Goal: Task Accomplishment & Management: Manage account settings

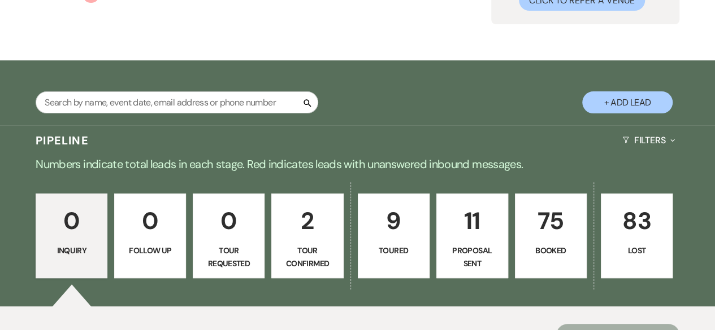
scroll to position [226, 0]
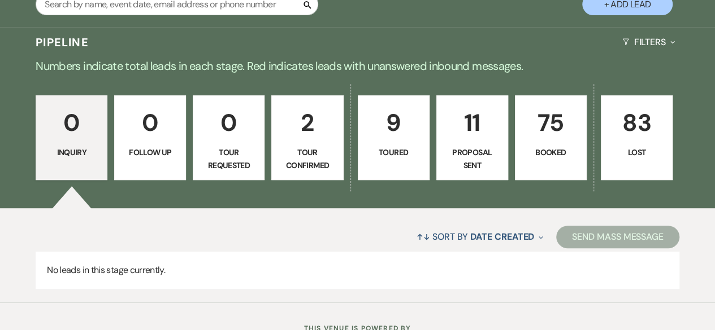
click at [561, 135] on p "75" at bounding box center [550, 123] width 57 height 38
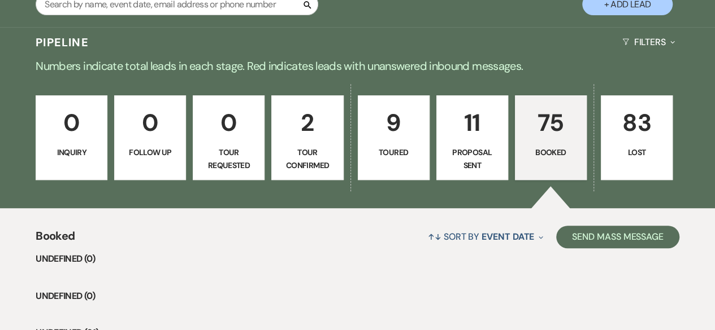
click at [171, 206] on div "0 Inquiry 0 Follow Up 0 Tour Requested 2 Tour Confirmed 9 Toured 11 Proposal Se…" at bounding box center [357, 145] width 715 height 127
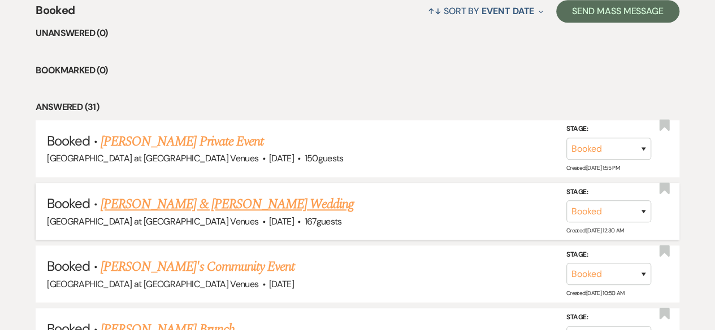
click at [246, 202] on link "[PERSON_NAME] & [PERSON_NAME] Wedding" at bounding box center [227, 204] width 253 height 20
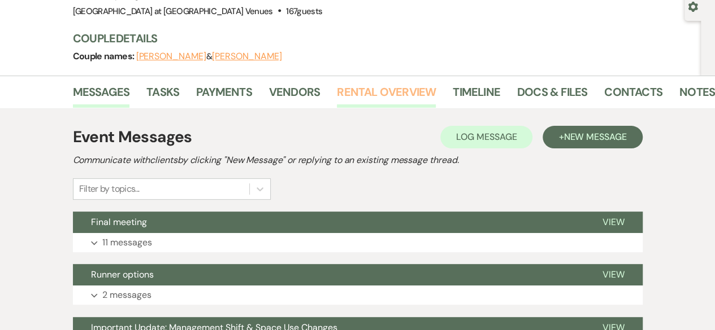
scroll to position [169, 0]
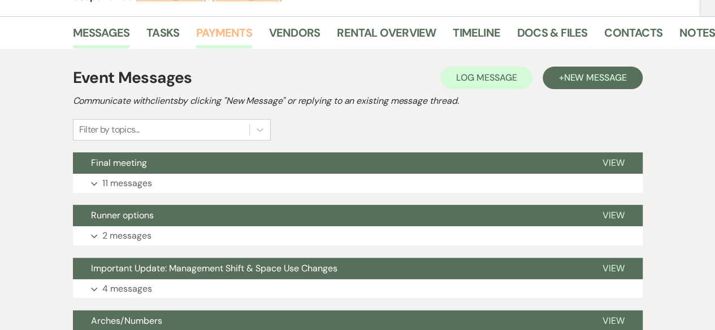
click at [217, 31] on link "Payments" at bounding box center [224, 36] width 56 height 25
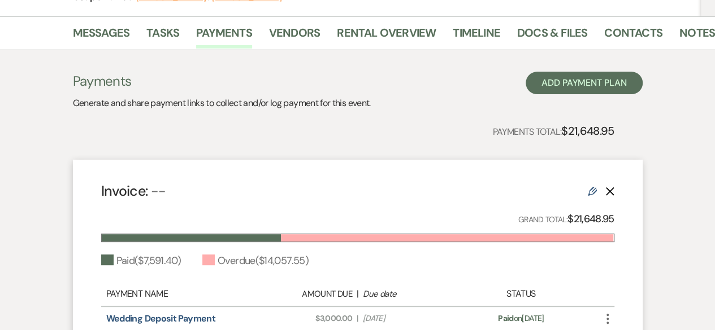
click at [587, 189] on icon "Edit" at bounding box center [591, 191] width 9 height 9
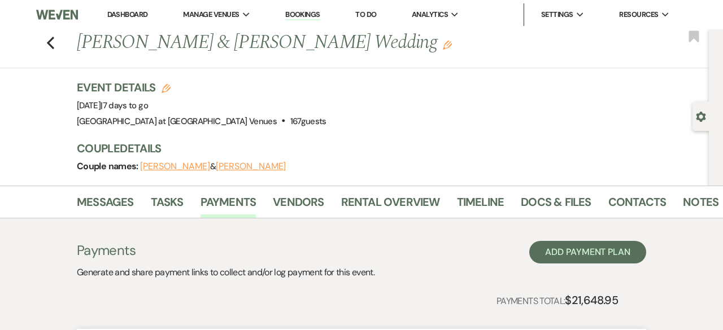
select select "1"
select select "true"
select select "1"
select select "true"
select select "2"
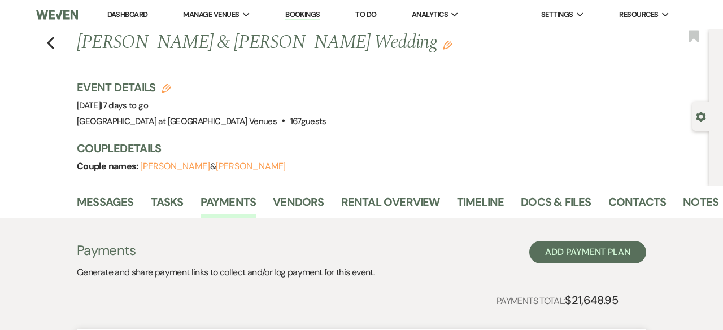
select select "flat"
select select "true"
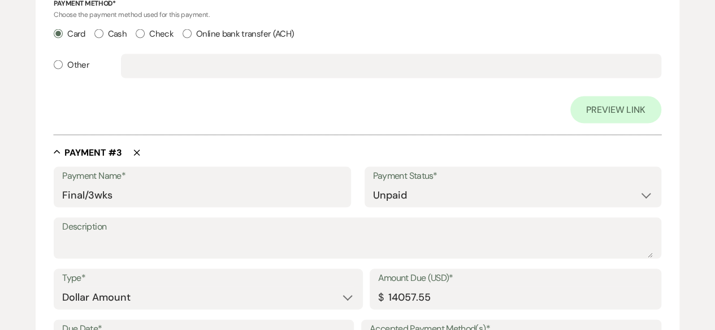
scroll to position [1130, 0]
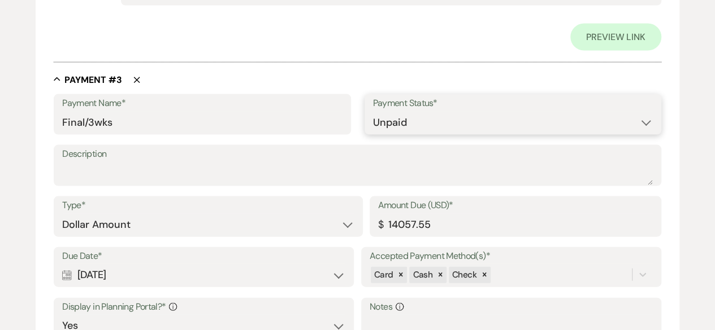
click at [400, 120] on select "Paid Unpaid" at bounding box center [513, 123] width 280 height 22
select select "1"
click at [373, 112] on select "Paid Unpaid" at bounding box center [513, 123] width 280 height 22
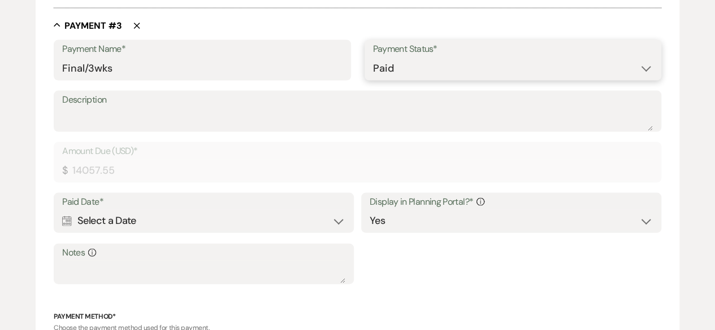
scroll to position [1103, 0]
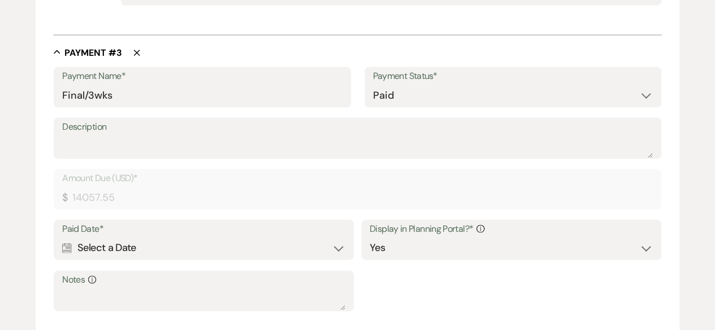
click at [343, 248] on div "Calendar Select a Date Expand" at bounding box center [203, 248] width 283 height 22
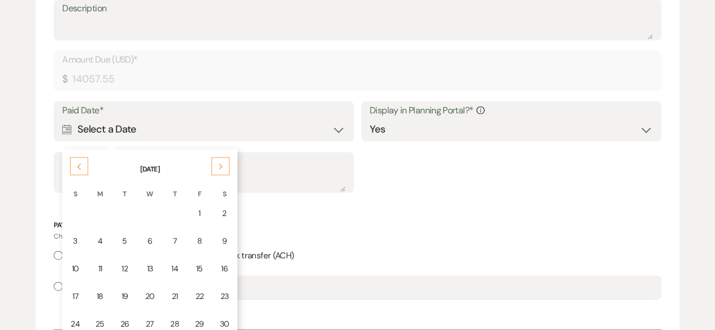
scroll to position [1272, 0]
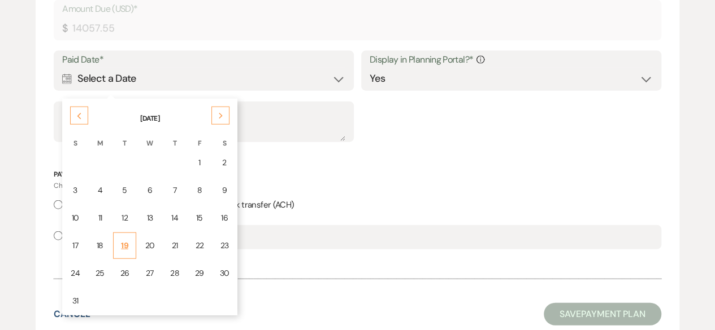
click at [116, 241] on td "19" at bounding box center [125, 246] width 24 height 27
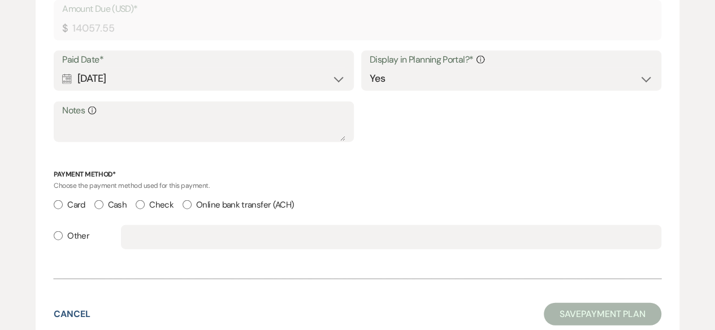
drag, startPoint x: 59, startPoint y: 203, endPoint x: 66, endPoint y: 207, distance: 7.8
click at [59, 204] on input "Card" at bounding box center [58, 205] width 9 height 9
radio input "true"
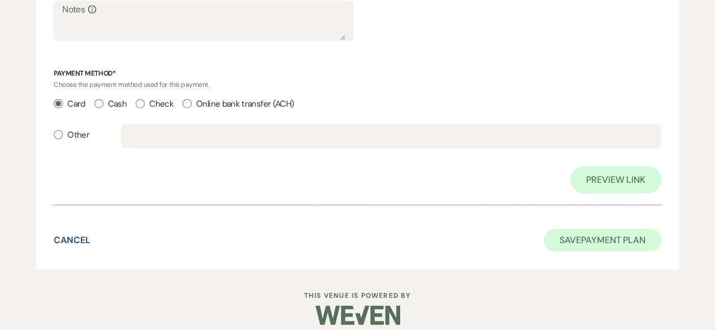
scroll to position [1438, 0]
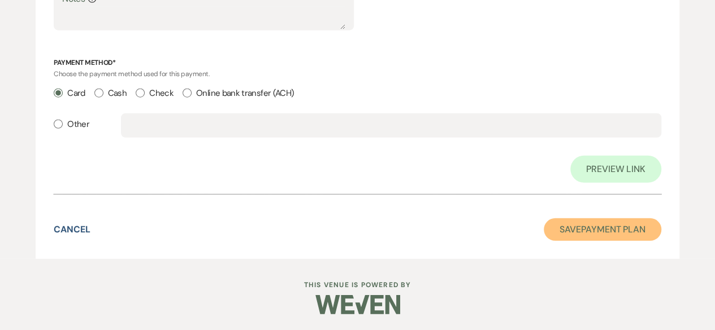
click at [585, 229] on button "Save Payment Plan" at bounding box center [601, 230] width 117 height 23
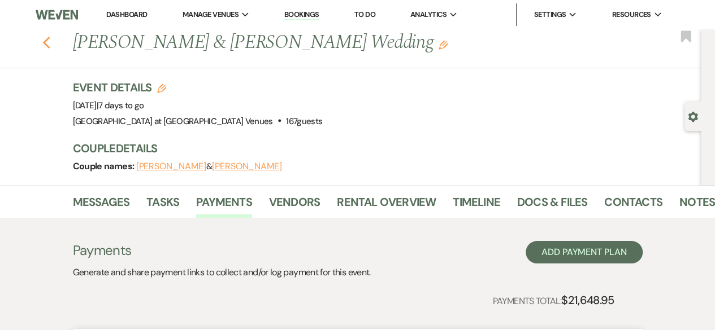
click at [50, 47] on use "button" at bounding box center [45, 43] width 7 height 12
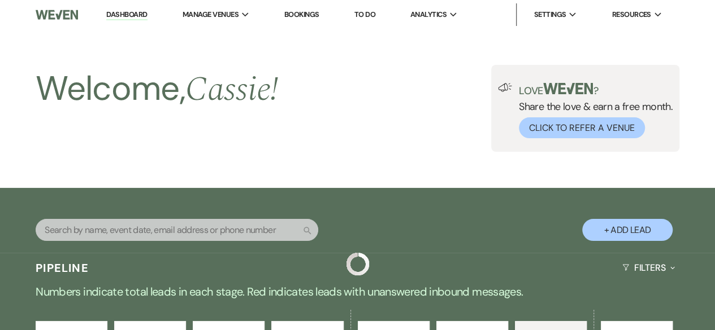
scroll to position [452, 0]
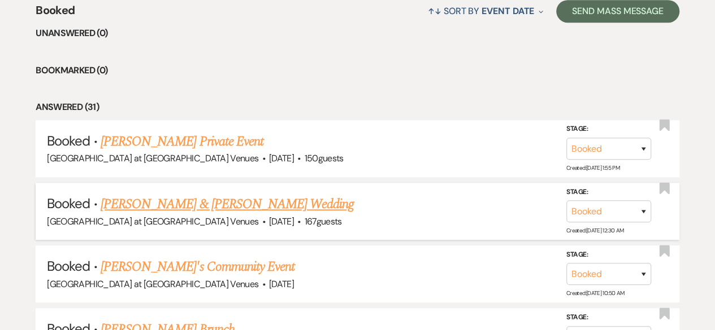
click at [185, 211] on link "[PERSON_NAME] & [PERSON_NAME] Wedding" at bounding box center [227, 204] width 253 height 20
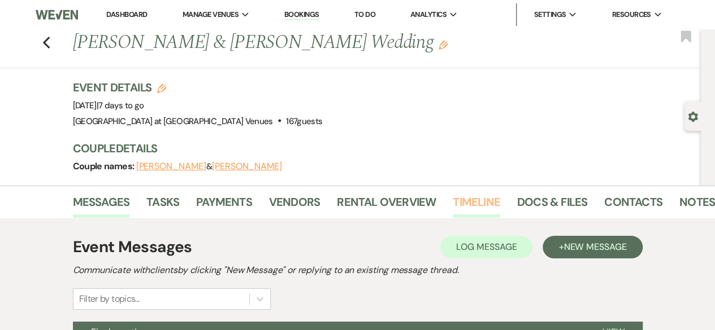
click at [469, 202] on link "Timeline" at bounding box center [475, 205] width 47 height 25
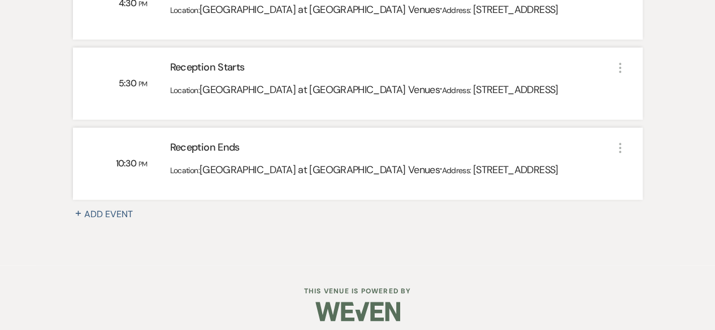
scroll to position [565, 0]
